Goal: Task Accomplishment & Management: Use online tool/utility

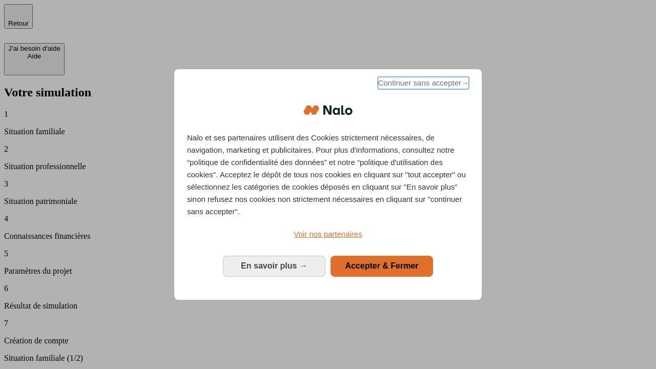
click at [423, 85] on span "Continuer sans accepter →" at bounding box center [423, 83] width 91 height 12
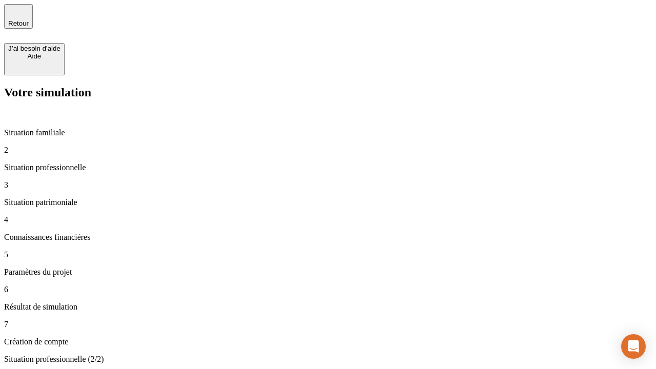
type input "30 000"
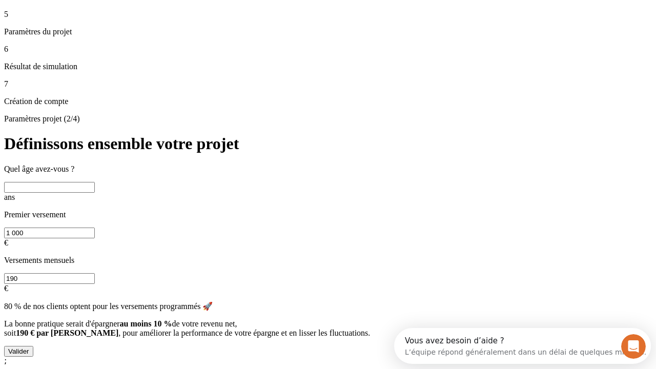
scroll to position [9, 0]
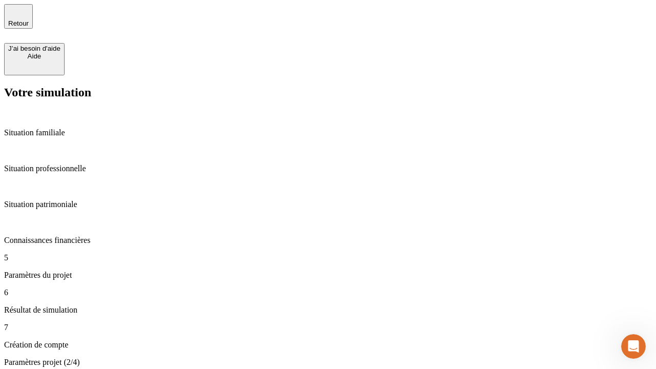
type input "25"
type input "1 000"
type input "640"
